Goal: Find specific page/section

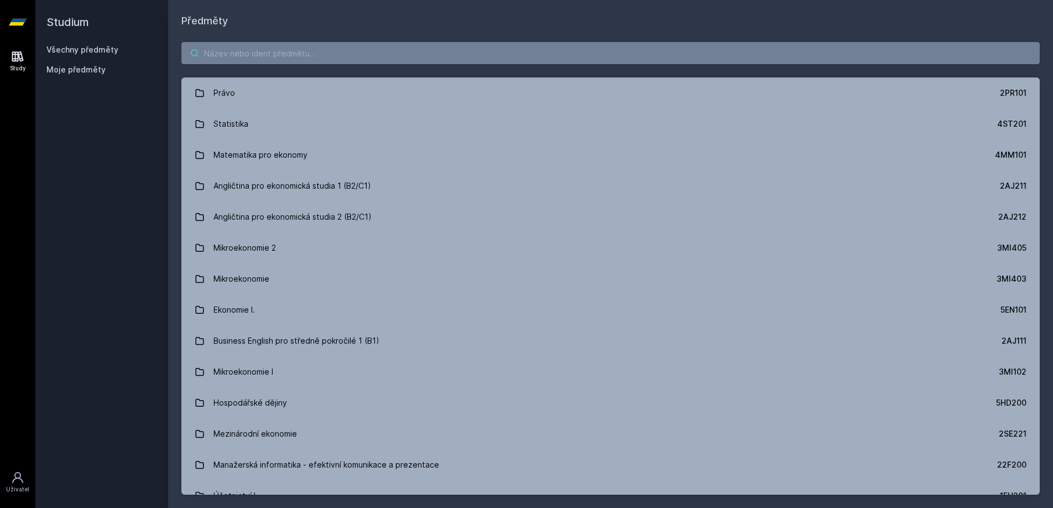
click at [331, 56] on input "search" at bounding box center [610, 53] width 858 height 22
click at [18, 405] on div "Study [GEOGRAPHIC_DATA]" at bounding box center [17, 276] width 35 height 464
click at [378, 51] on input "search" at bounding box center [610, 53] width 858 height 22
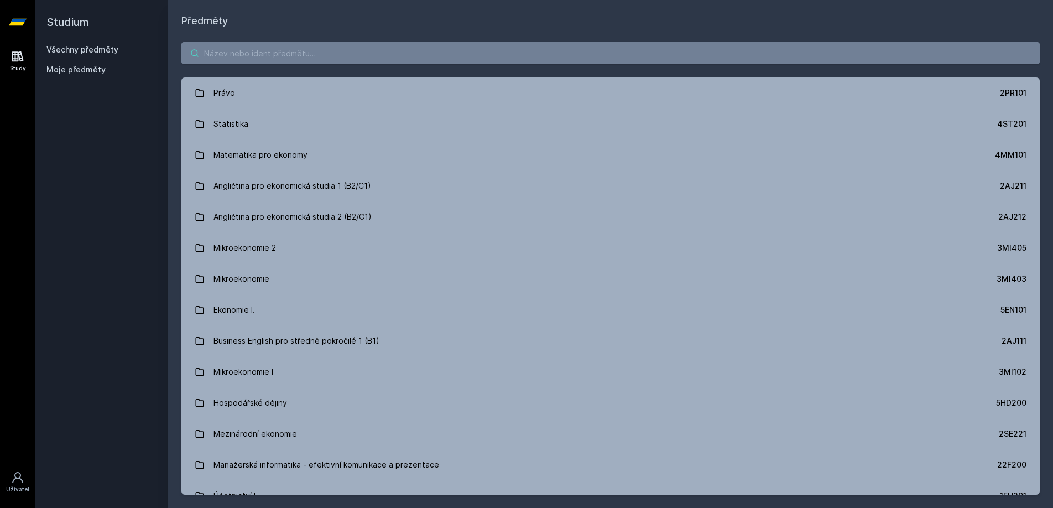
click at [365, 61] on input "search" at bounding box center [610, 53] width 858 height 22
paste input "1BP414"
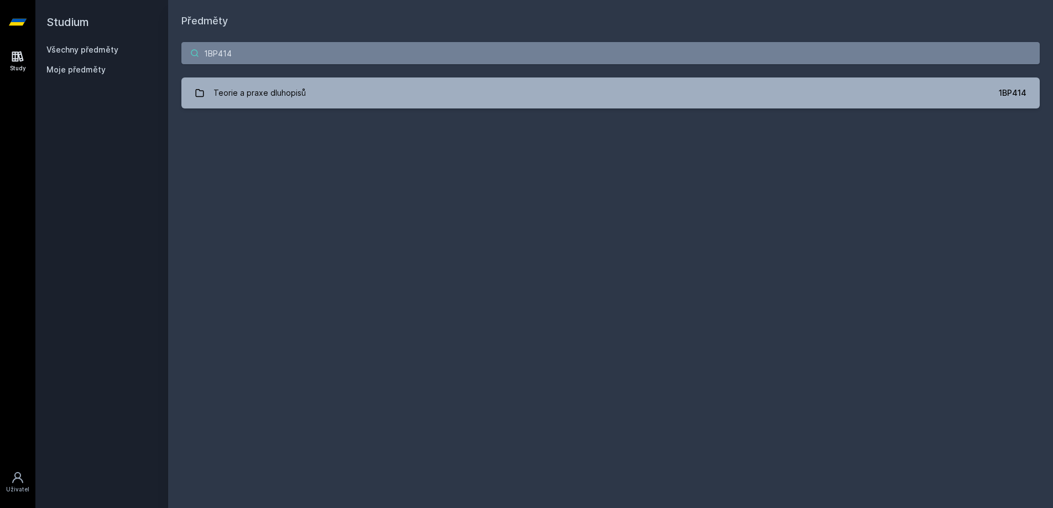
type input "1BP414"
click at [254, 110] on div "1BP414 Teorie a praxe dluhopisů 1BP414 Jejda, něco se pokazilo." at bounding box center [610, 75] width 885 height 93
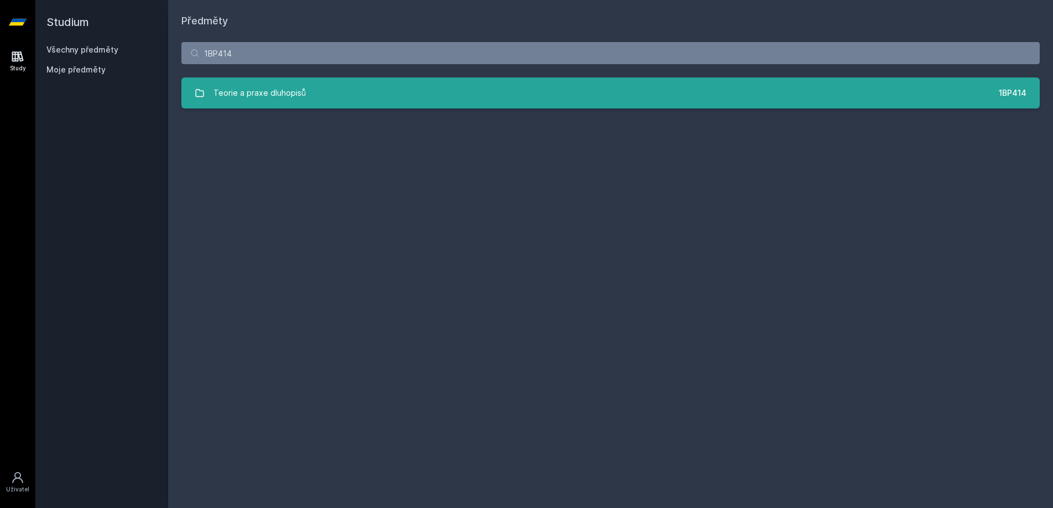
click at [257, 102] on div "Teorie a praxe dluhopisů" at bounding box center [260, 93] width 92 height 22
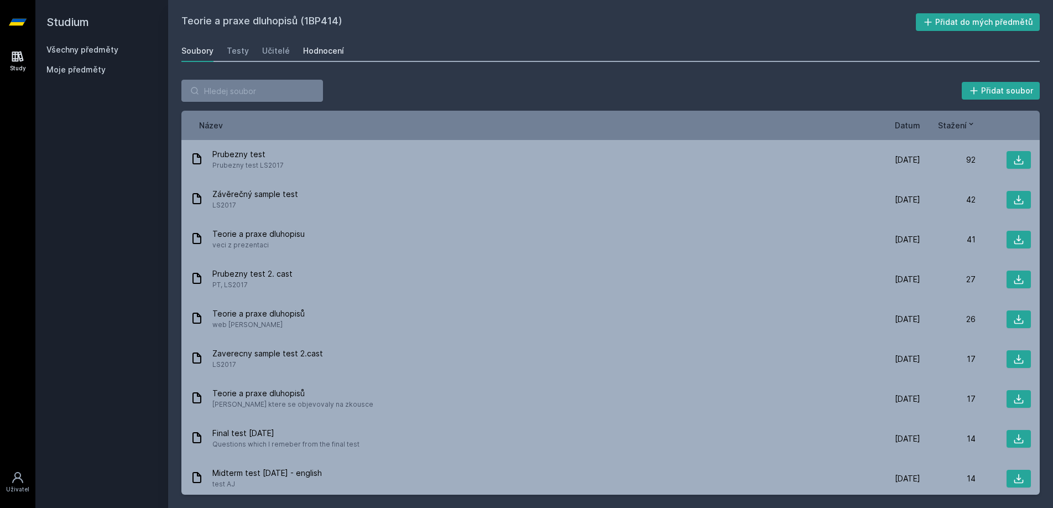
click at [328, 51] on div "Hodnocení" at bounding box center [323, 50] width 41 height 11
